Goal: Information Seeking & Learning: Learn about a topic

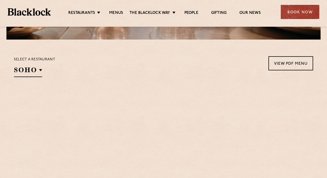
scroll to position [191, 0]
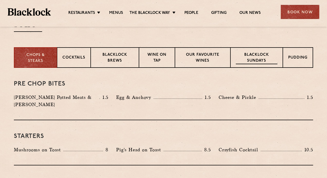
click at [253, 58] on p "Blacklock Sundays" at bounding box center [257, 58] width 42 height 12
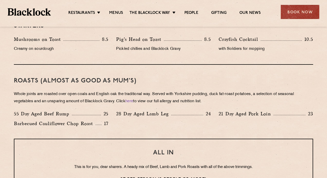
scroll to position [319, 0]
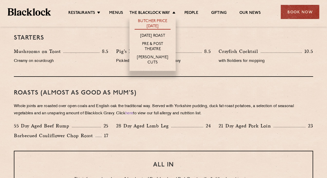
click at [155, 24] on link "Butcher Price [DATE]" at bounding box center [153, 24] width 36 height 11
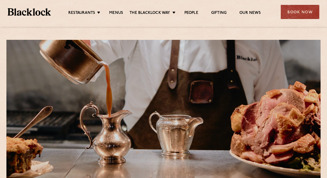
scroll to position [158, 0]
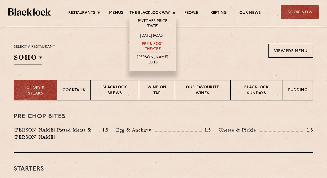
click at [160, 48] on link "Pre & Post Theatre" at bounding box center [153, 47] width 36 height 11
